Goal: Task Accomplishment & Management: Complete application form

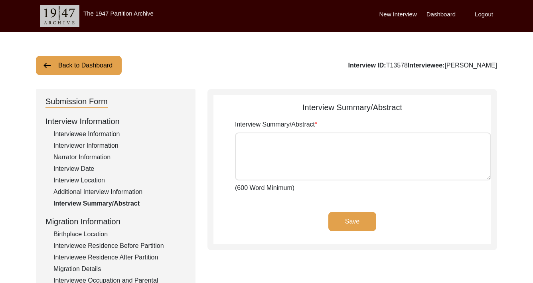
scroll to position [24, 0]
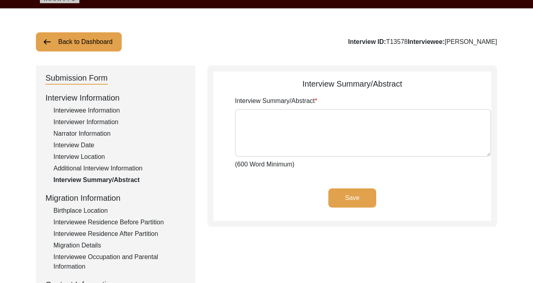
click at [270, 128] on textarea "Interview Summary/Abstract" at bounding box center [363, 133] width 256 height 48
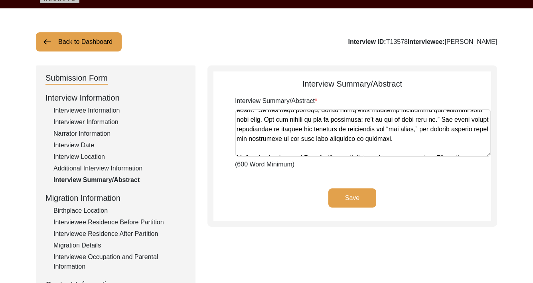
scroll to position [455, 0]
click at [447, 119] on textarea "Interview Summary/Abstract" at bounding box center [363, 133] width 256 height 48
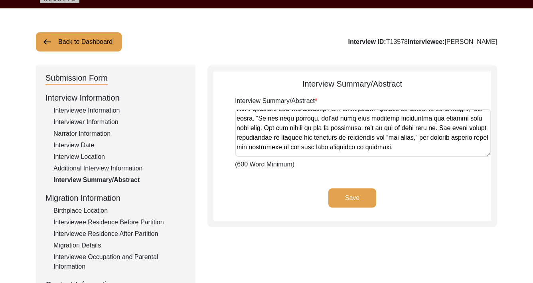
scroll to position [443, 0]
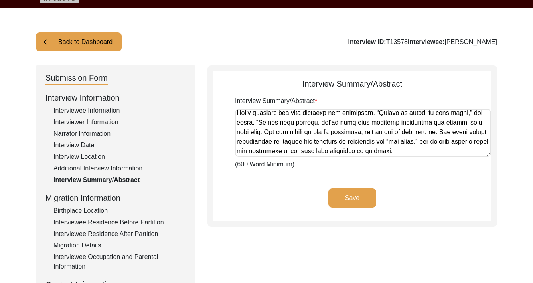
click at [277, 133] on textarea "Interview Summary/Abstract" at bounding box center [363, 133] width 256 height 48
click at [297, 121] on textarea "Interview Summary/Abstract" at bounding box center [363, 133] width 256 height 48
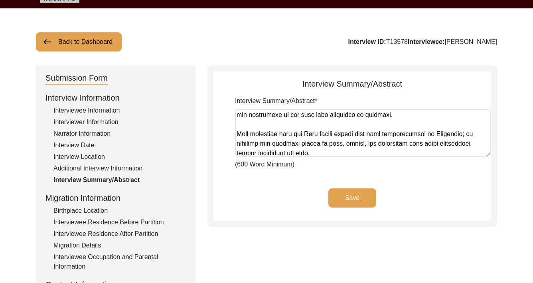
scroll to position [482, 0]
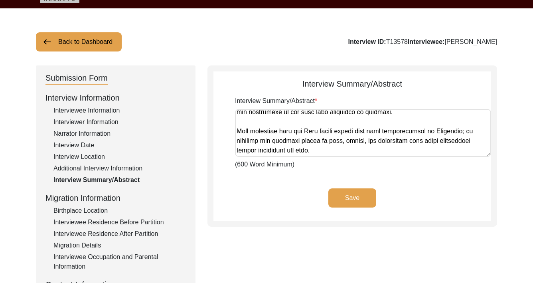
click at [325, 147] on textarea "Interview Summary/Abstract" at bounding box center [363, 133] width 256 height 48
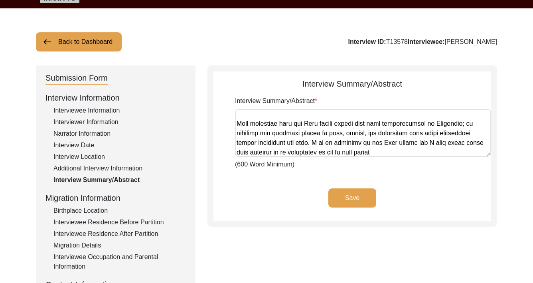
click at [317, 152] on textarea "Interview Summary/Abstract" at bounding box center [363, 133] width 256 height 48
click at [387, 153] on textarea "Interview Summary/Abstract" at bounding box center [363, 133] width 256 height 48
type textarea "Lo Ipsumdo 5si, 2880, am con adipi elitse do Eiusmo Tempo, Incididunt, U lab et…"
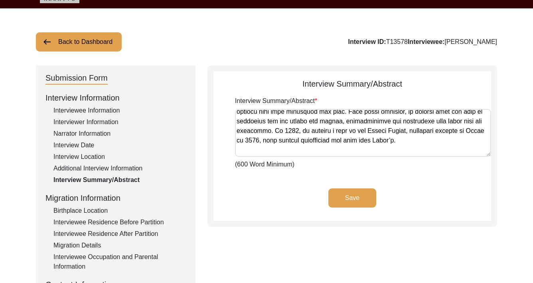
scroll to position [0, 0]
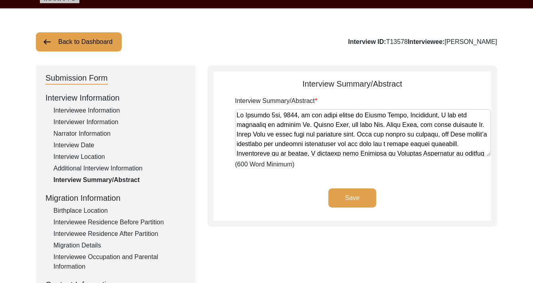
drag, startPoint x: 479, startPoint y: 153, endPoint x: 232, endPoint y: 60, distance: 263.7
click at [232, 60] on div "Back to Dashboard Interview ID: T13578 Interviewee: [PERSON_NAME] Submission Fo…" at bounding box center [266, 253] width 533 height 491
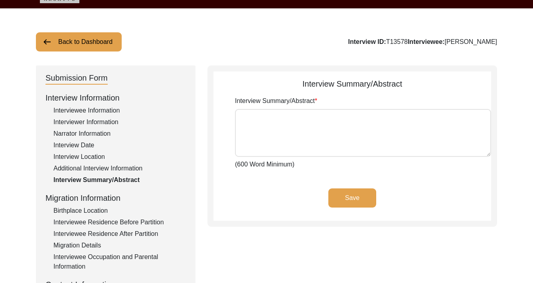
paste textarea "Lo Ipsumdo 1si, 2375, am con adipi elitse do Eiusmo Tempo, Incididunt, U lab et…"
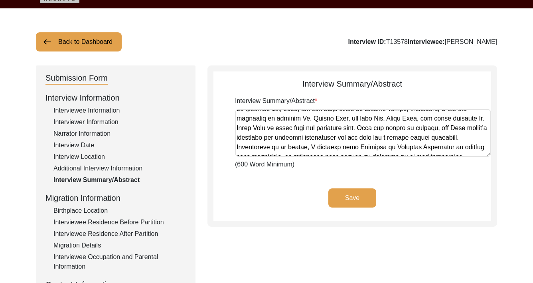
scroll to position [10, 0]
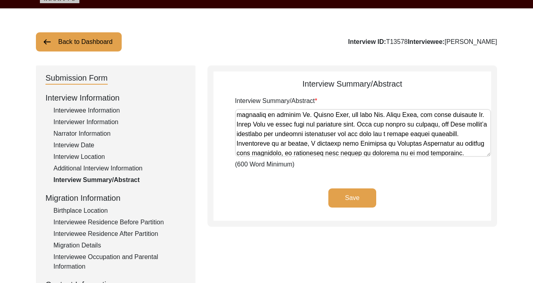
click at [382, 147] on textarea "Interview Summary/Abstract" at bounding box center [363, 133] width 256 height 48
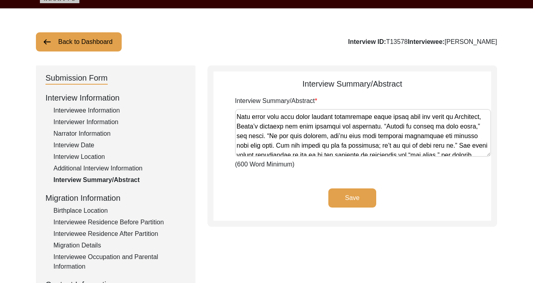
scroll to position [430, 0]
click at [294, 135] on textarea "Interview Summary/Abstract" at bounding box center [363, 133] width 256 height 48
click at [445, 143] on textarea "Interview Summary/Abstract" at bounding box center [363, 133] width 256 height 48
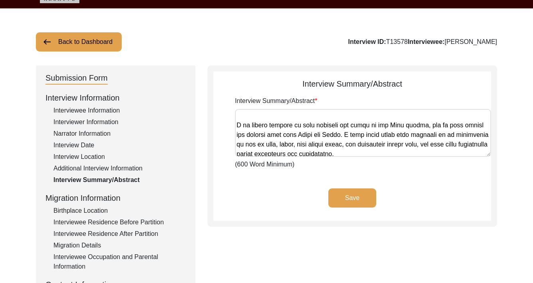
scroll to position [490, 0]
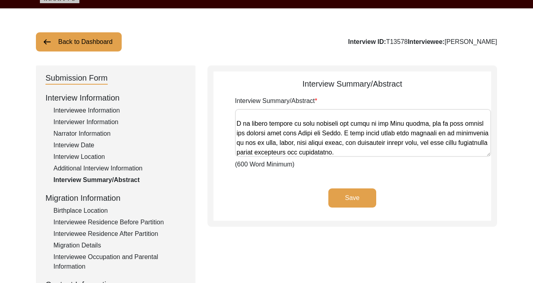
click at [319, 143] on textarea "Interview Summary/Abstract" at bounding box center [363, 133] width 256 height 48
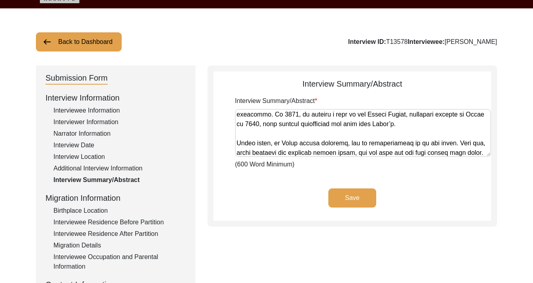
scroll to position [0, 0]
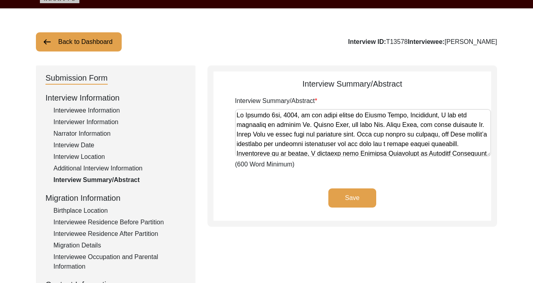
type textarea "Lo Ipsumdo 8si, 5917, am con adipi elitse do Eiusmo Tempo, Incididunt, U lab et…"
click at [360, 195] on button "Save" at bounding box center [353, 197] width 48 height 19
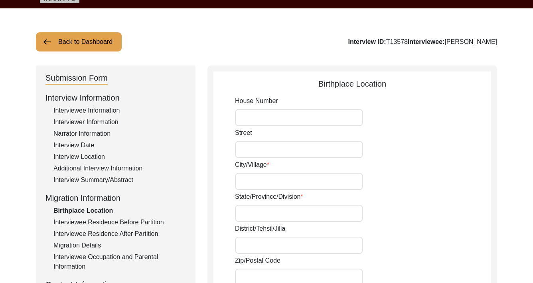
type input "D3356"
type input "Kucha Pir Shirazi"
type input "Walled City [GEOGRAPHIC_DATA]"
type input "[GEOGRAPHIC_DATA]"
type input "54400"
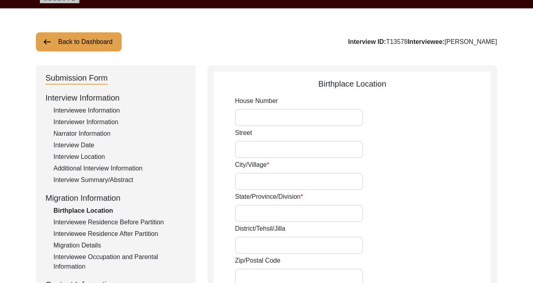
type input "India (Pre-1947)"
type input "Noor Haveli [GEOGRAPHIC_DATA]"
type input "31.5785° N"
type input "74.3154° E"
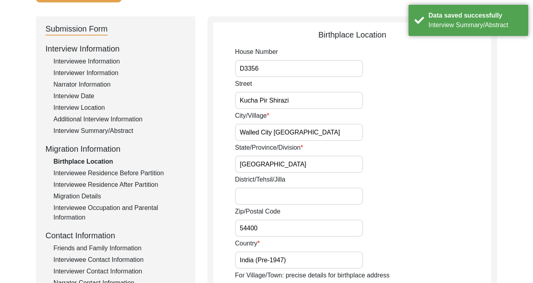
scroll to position [77, 0]
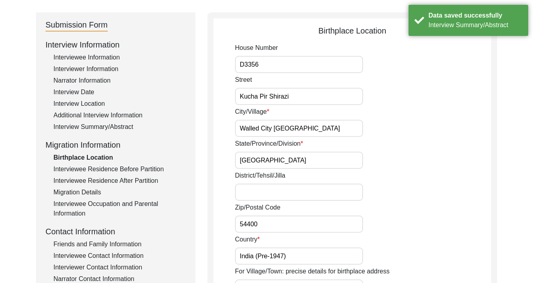
click at [80, 58] on div "Interviewee Information" at bounding box center [119, 58] width 133 height 10
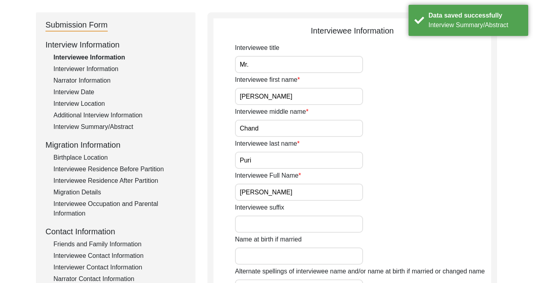
click at [79, 69] on div "Interviewer Information" at bounding box center [119, 69] width 133 height 10
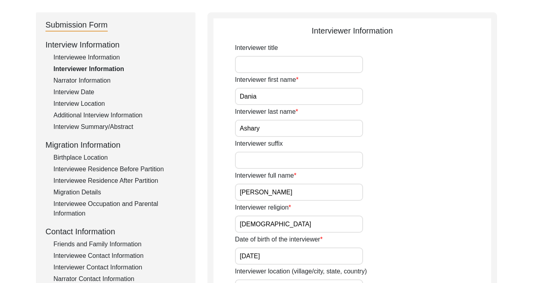
click at [79, 76] on div "Narrator Information" at bounding box center [119, 81] width 133 height 10
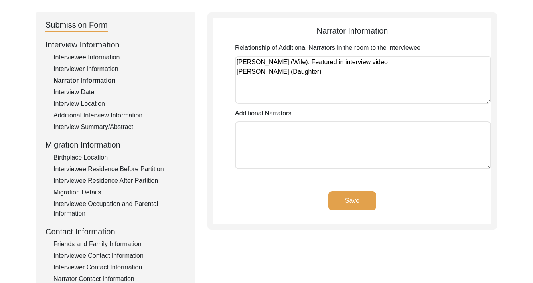
click at [77, 87] on div "Interview Date" at bounding box center [119, 92] width 133 height 10
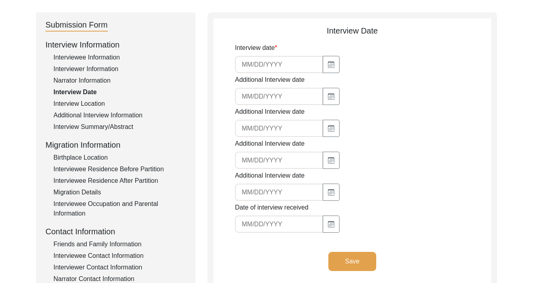
type input "[DATE]"
click at [77, 101] on div "Interview Location" at bounding box center [119, 104] width 133 height 10
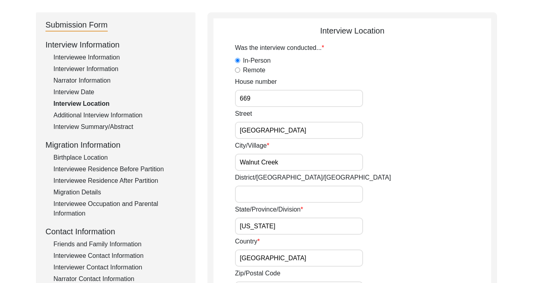
click at [78, 111] on div "Additional Interview Information" at bounding box center [119, 116] width 133 height 10
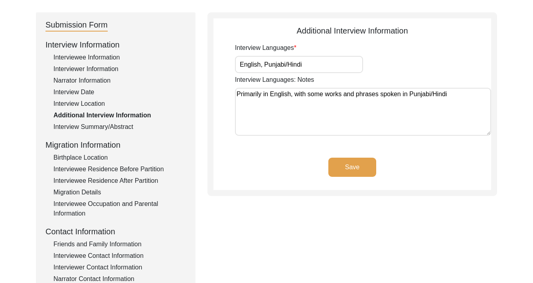
click at [77, 106] on div "Interview Location" at bounding box center [119, 104] width 133 height 10
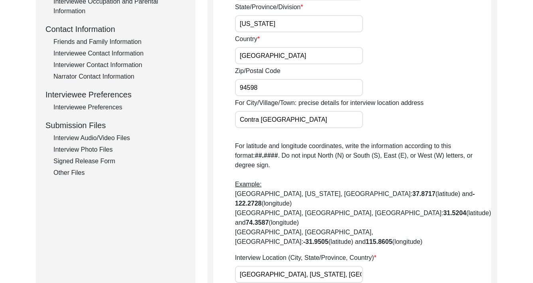
scroll to position [279, 0]
click at [83, 139] on div "Interview Audio/Video Files" at bounding box center [119, 139] width 133 height 10
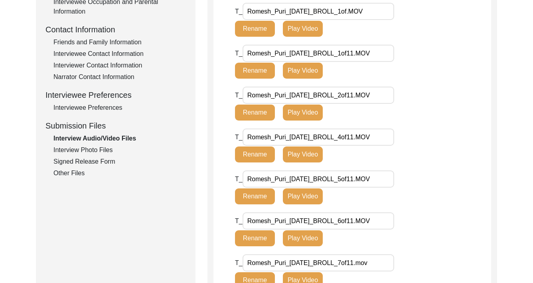
click at [83, 149] on div "Interview Photo Files" at bounding box center [119, 150] width 133 height 10
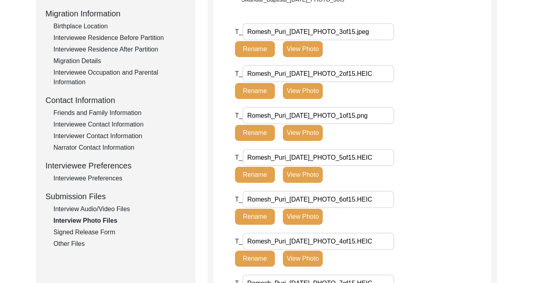
scroll to position [247, 0]
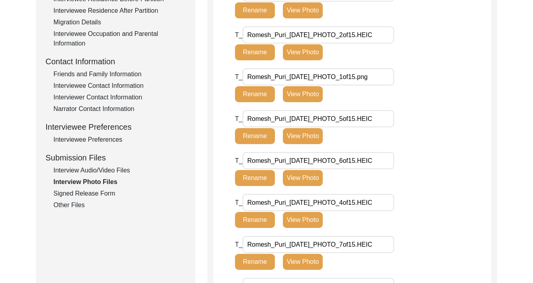
click at [81, 172] on div "Interview Audio/Video Files" at bounding box center [119, 171] width 133 height 10
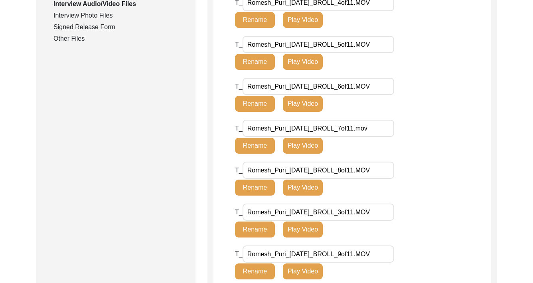
scroll to position [404, 0]
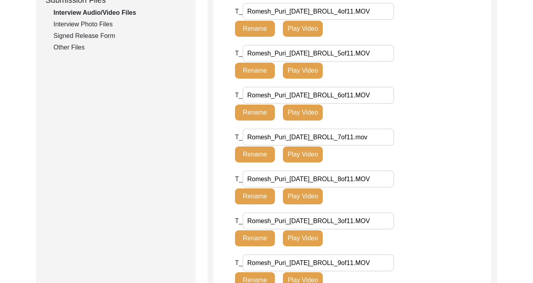
click at [77, 49] on div "Other Files" at bounding box center [119, 48] width 133 height 10
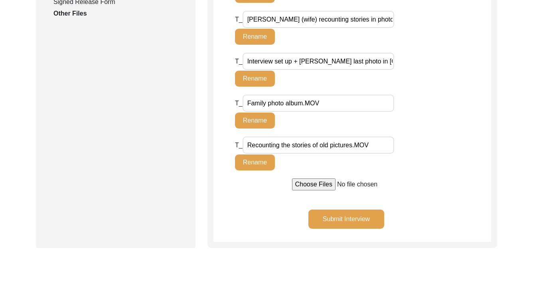
scroll to position [0, 0]
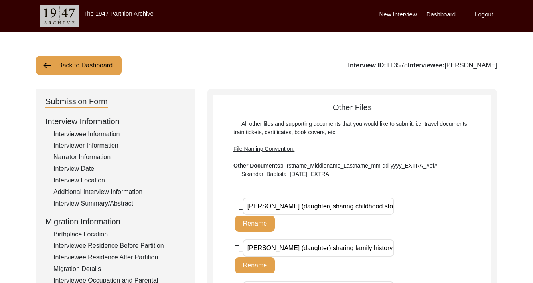
click at [74, 135] on div "Interviewee Information" at bounding box center [119, 134] width 133 height 10
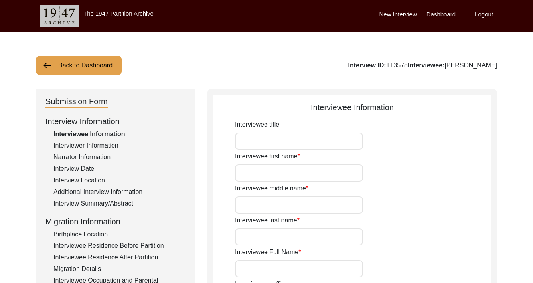
type input "Mr."
type input "[PERSON_NAME]"
type input "Chand"
type input "Puri"
type input "[PERSON_NAME]"
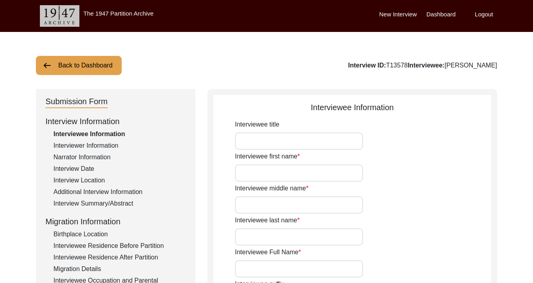
type input "[DATE]"
type input "NA"
type input "87"
type input "[DEMOGRAPHIC_DATA]"
type input "No"
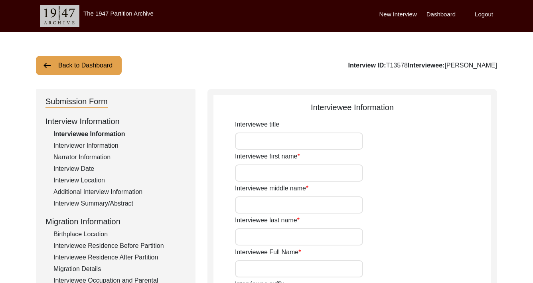
type textarea "NA"
type input "Punjabi/Hindi"
type input "[DEMOGRAPHIC_DATA]"
type input "Punjabi"
click at [73, 146] on div "Interviewer Information" at bounding box center [119, 146] width 133 height 10
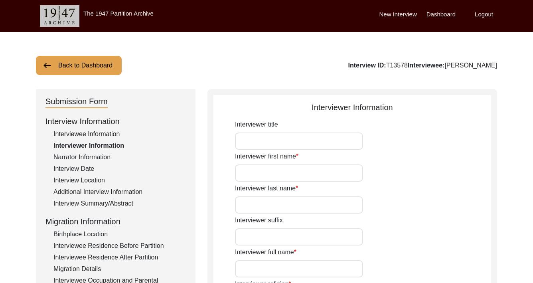
type input "Dania"
type input "Ashary"
type input "[PERSON_NAME]"
type input "[DEMOGRAPHIC_DATA]"
type input "[DATE]"
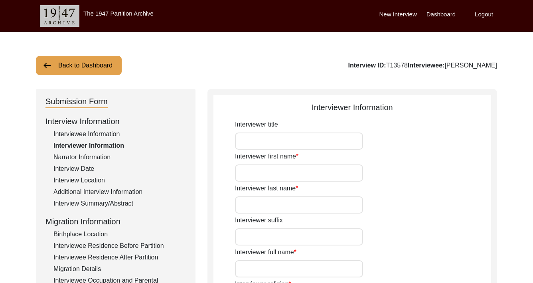
type input "Lawyer"
type textarea "[DEMOGRAPHIC_DATA] born and raised citizen, with [DEMOGRAPHIC_DATA] orgin"
type input "English/Urdu"
type textarea "Connected via 1947 Partition Archive"
click at [71, 203] on div "Interview Summary/Abstract" at bounding box center [119, 204] width 133 height 10
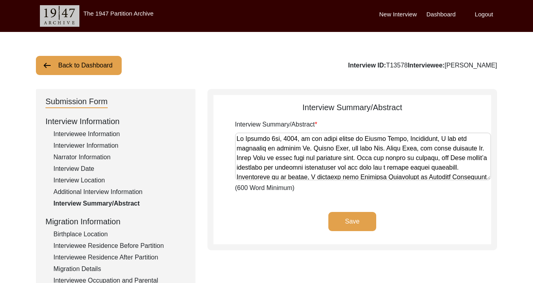
click at [73, 194] on div "Additional Interview Information" at bounding box center [119, 192] width 133 height 10
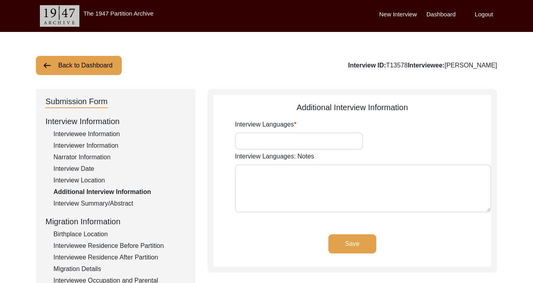
type input "English, Punjabi/Hindi"
type textarea "Primarily in English, with some works and phrases spoken in Punjabi/Hindi"
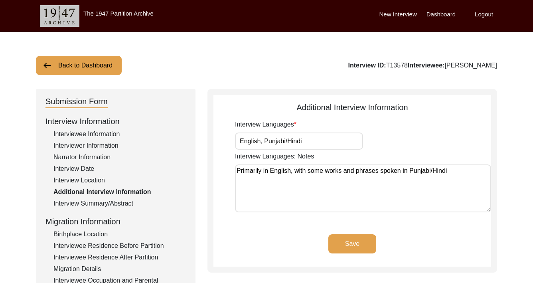
click at [73, 181] on div "Interview Location" at bounding box center [119, 181] width 133 height 10
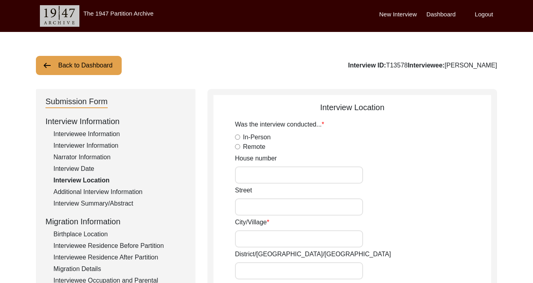
radio input "true"
type input "669"
type input "[GEOGRAPHIC_DATA]"
type input "Walnut Creek"
type input "[US_STATE]"
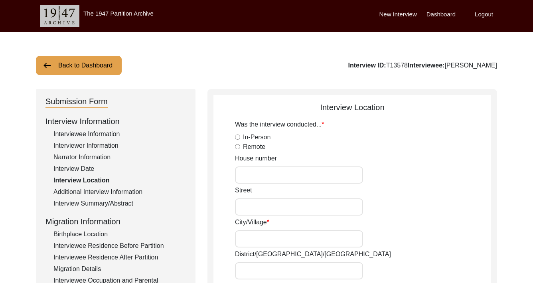
type input "[GEOGRAPHIC_DATA]"
type input "94598"
type input "Contra [GEOGRAPHIC_DATA]"
type input "[GEOGRAPHIC_DATA], [US_STATE], [GEOGRAPHIC_DATA]"
type input "37.9101° N"
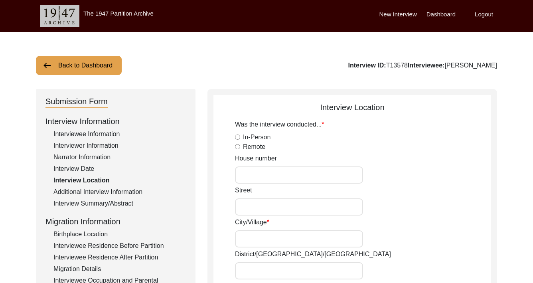
type input "122.0652° W"
click at [73, 171] on div "Interview Date" at bounding box center [119, 169] width 133 height 10
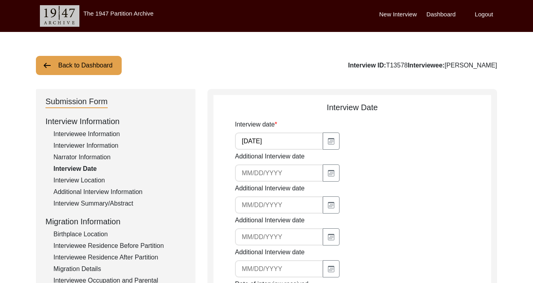
click at [73, 160] on div "Narrator Information" at bounding box center [119, 157] width 133 height 10
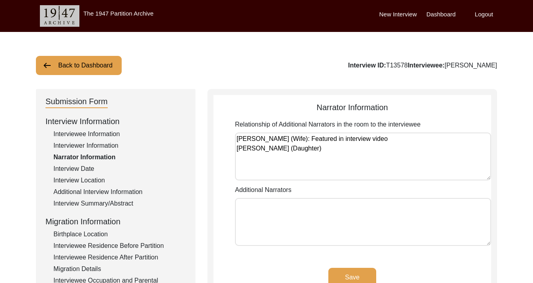
click at [75, 146] on div "Interviewer Information" at bounding box center [119, 146] width 133 height 10
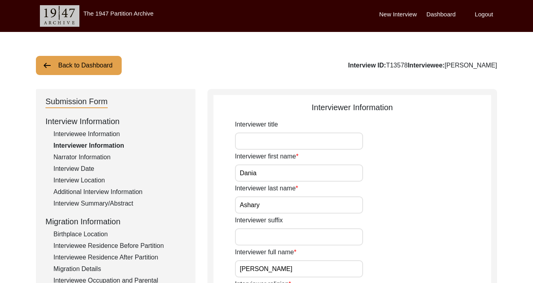
click at [77, 133] on div "Interviewee Information" at bounding box center [119, 134] width 133 height 10
type input "Mr."
type input "[PERSON_NAME]"
type input "Chand"
type input "Puri"
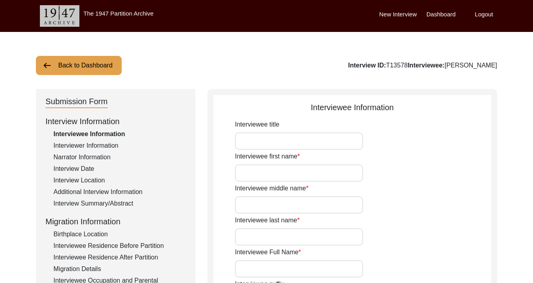
type input "[PERSON_NAME]"
type input "[DATE]"
type input "NA"
type input "87"
type input "[DEMOGRAPHIC_DATA]"
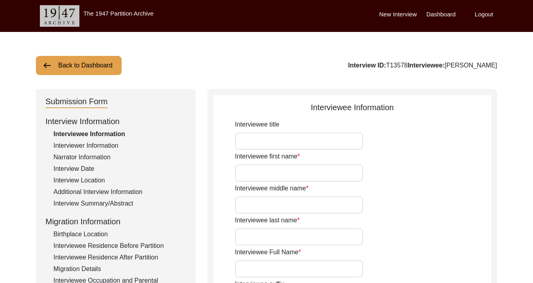
type input "No"
type textarea "NA"
type input "Punjabi/Hindi"
type input "[DEMOGRAPHIC_DATA]"
type input "Punjabi"
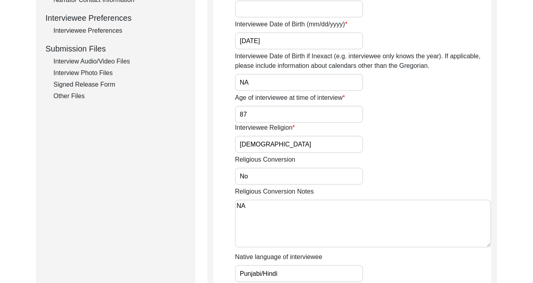
click at [72, 96] on div "Other Files" at bounding box center [119, 96] width 133 height 10
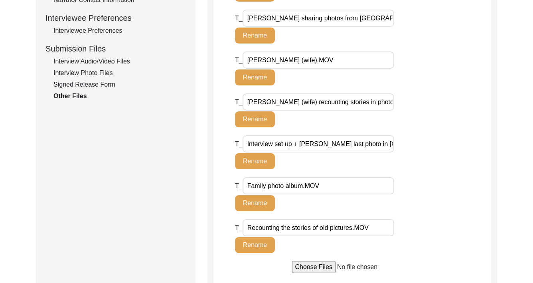
scroll to position [517, 0]
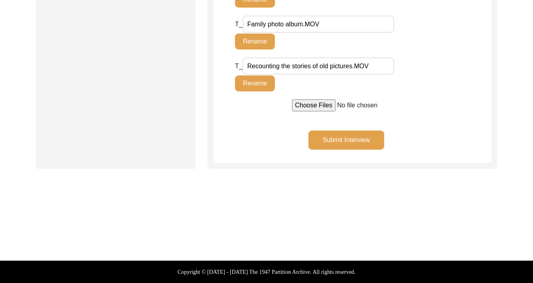
click at [354, 143] on button "Submit Interview" at bounding box center [347, 140] width 76 height 19
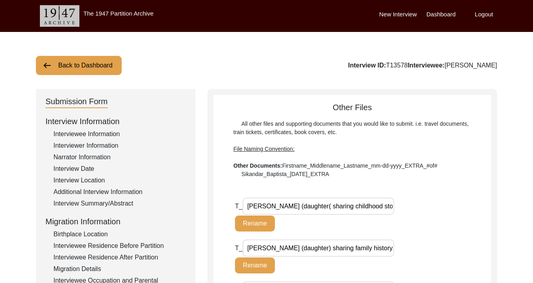
click at [104, 202] on div "Interview Summary/Abstract" at bounding box center [119, 204] width 133 height 10
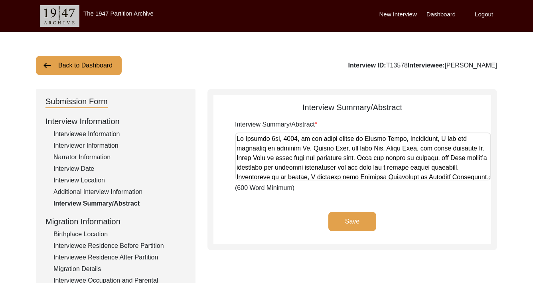
click at [99, 71] on button "Back to Dashboard" at bounding box center [79, 65] width 86 height 19
